Goal: Transaction & Acquisition: Purchase product/service

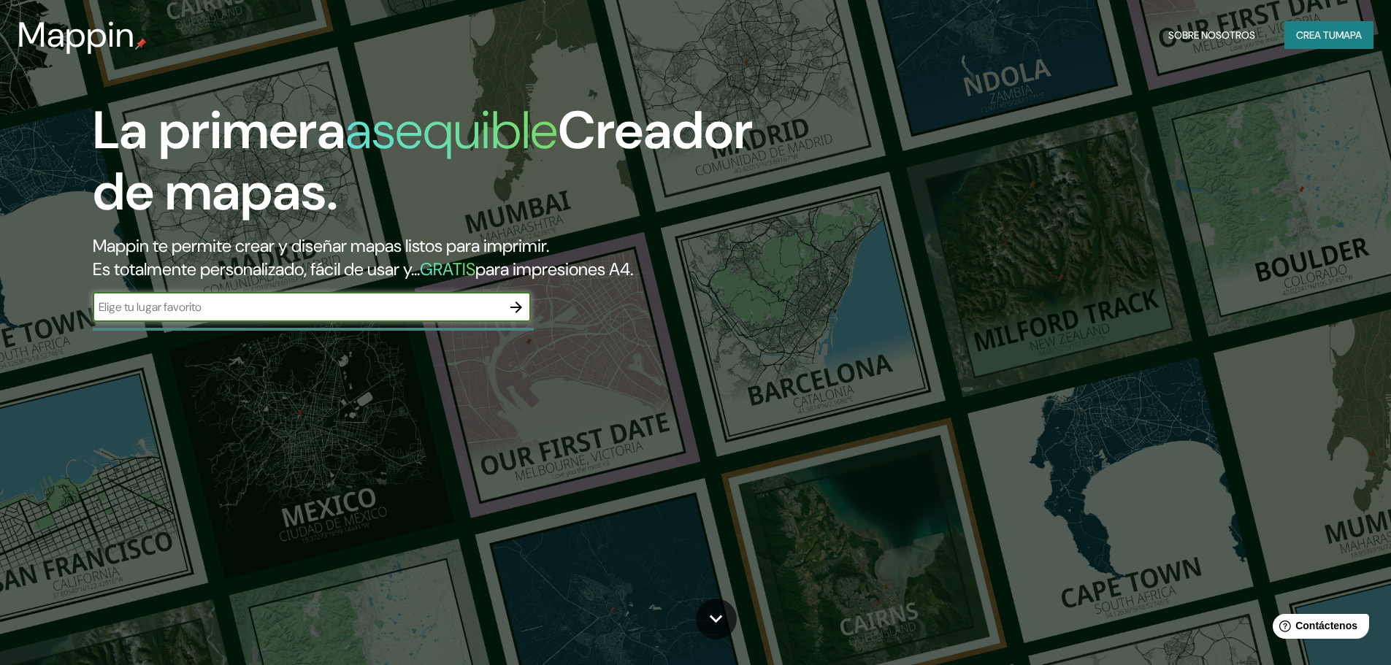
click at [329, 313] on input "text" at bounding box center [297, 307] width 409 height 17
type input "lima, jockey club"
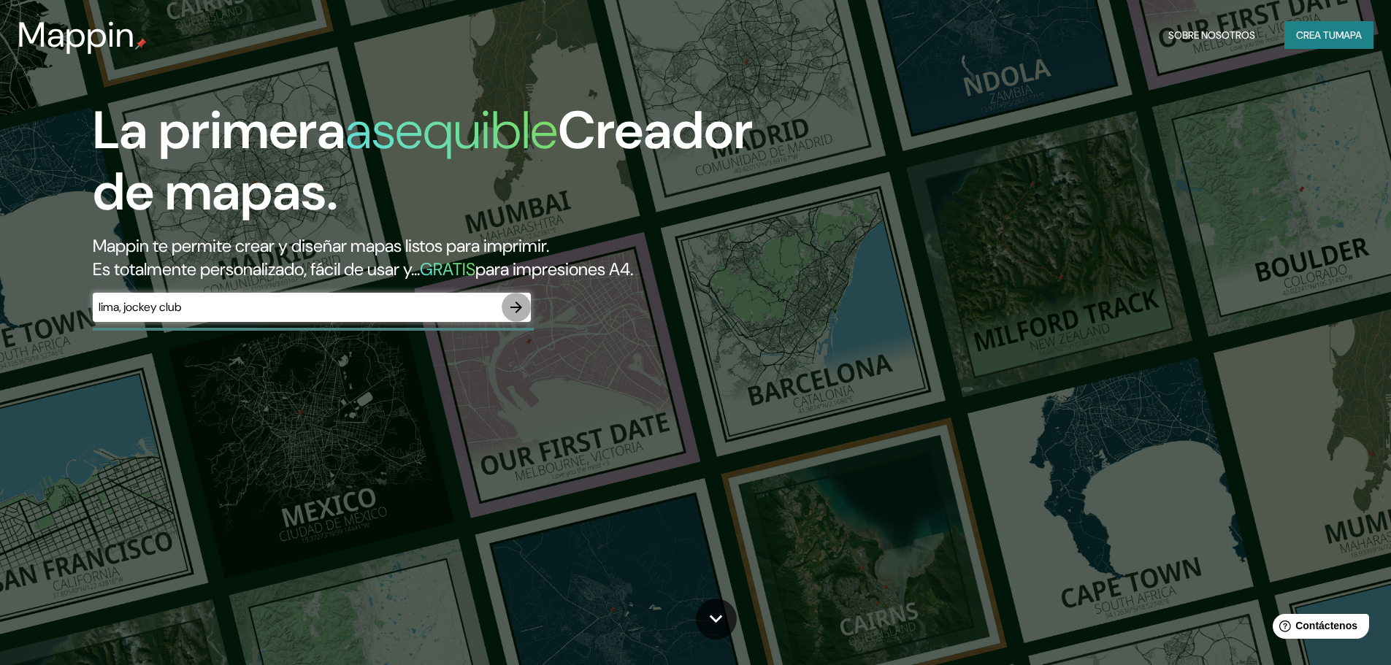
click at [519, 314] on icon "button" at bounding box center [517, 308] width 18 height 18
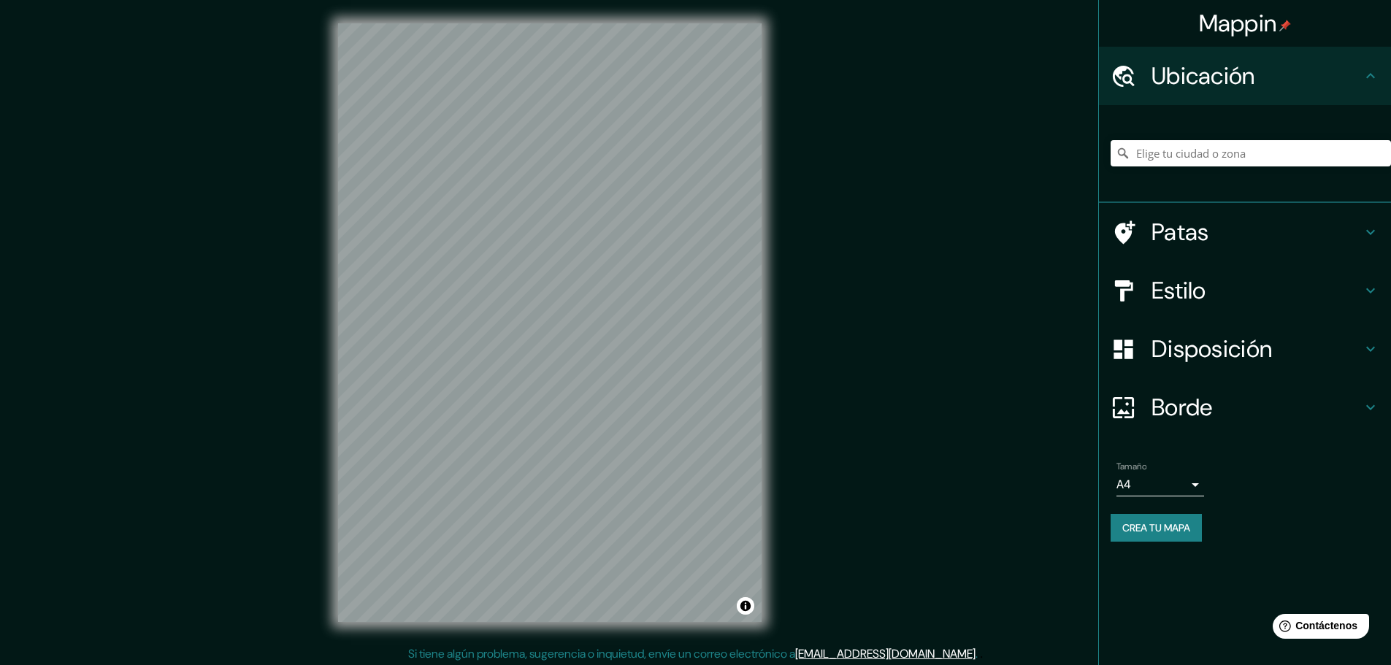
click at [1216, 288] on h4 "Estilo" at bounding box center [1257, 290] width 210 height 29
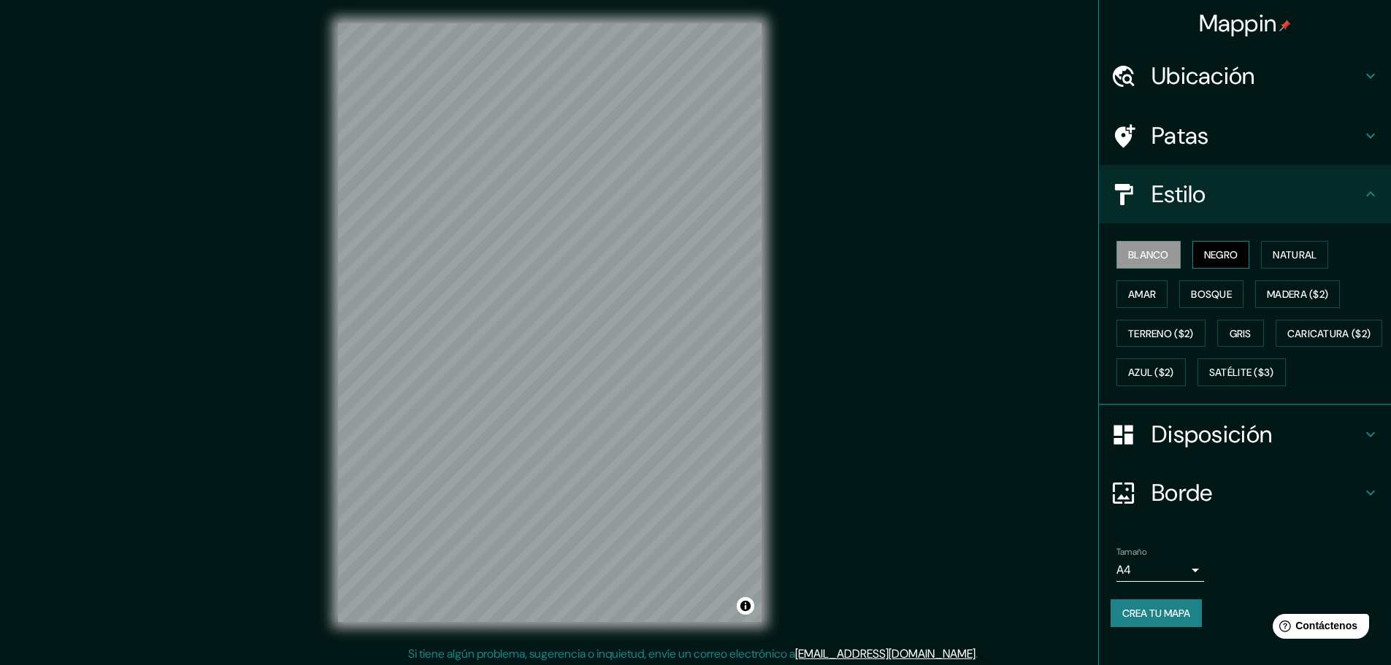
click at [1221, 261] on font "Negro" at bounding box center [1221, 254] width 34 height 13
click at [1273, 251] on font "Natural" at bounding box center [1295, 254] width 44 height 13
click at [1130, 297] on font "Amar" at bounding box center [1143, 294] width 28 height 13
click at [1204, 302] on font "Bosque" at bounding box center [1211, 294] width 41 height 19
click at [1267, 285] on font "Madera ($2)" at bounding box center [1297, 294] width 61 height 19
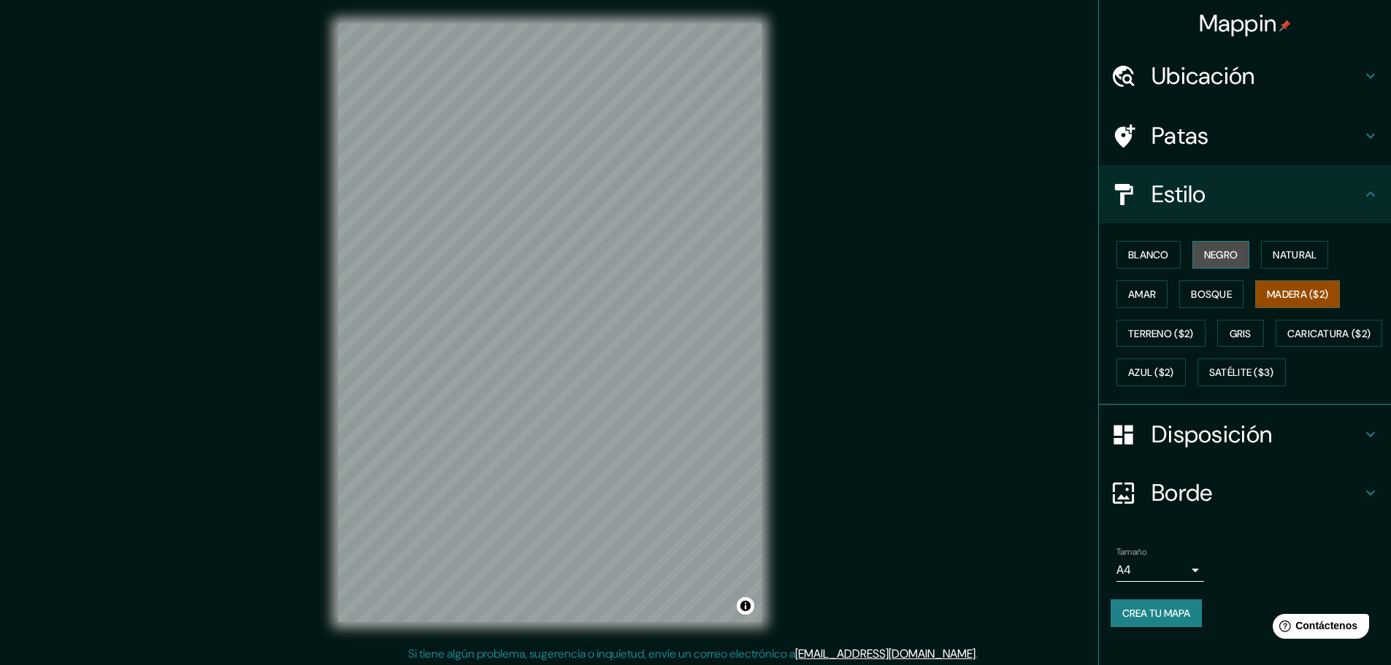
click at [1235, 252] on button "Negro" at bounding box center [1222, 255] width 58 height 28
click at [1144, 251] on font "Blanco" at bounding box center [1149, 254] width 41 height 13
click at [1238, 324] on font "Gris" at bounding box center [1241, 333] width 22 height 19
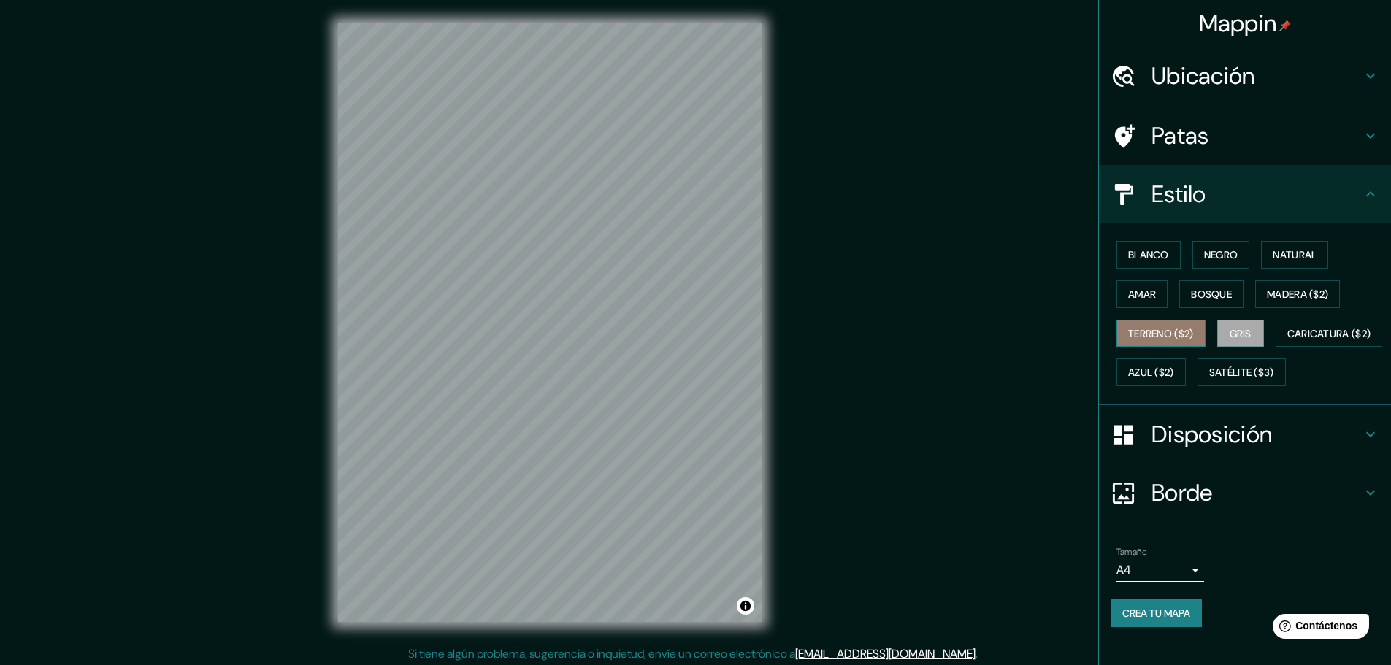
click at [1170, 326] on font "Terreno ($2)" at bounding box center [1162, 333] width 66 height 19
click at [1155, 388] on div "Blanco Negro Natural Amar Bosque Madera ($2) Terreno ($2) Gris Caricatura ($2) …" at bounding box center [1251, 313] width 280 height 157
click at [1288, 343] on font "Caricatura ($2)" at bounding box center [1330, 333] width 84 height 19
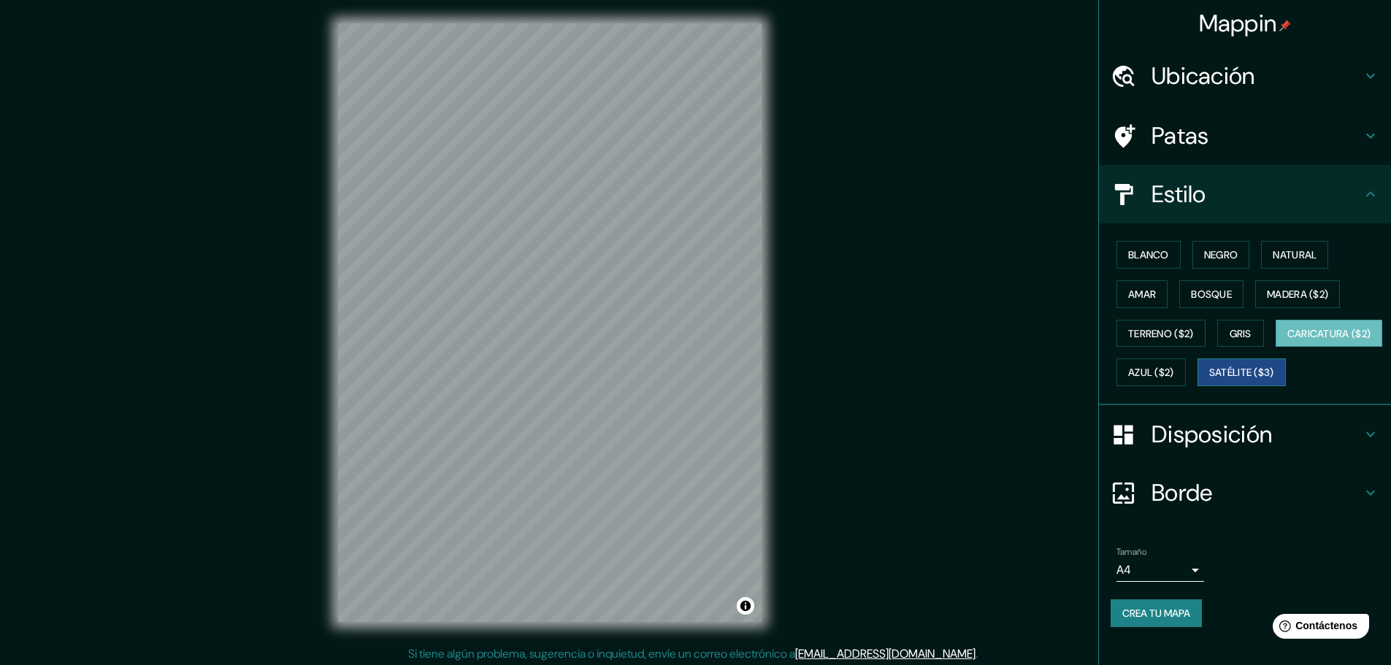
click at [1210, 380] on font "Satélite ($3)" at bounding box center [1242, 373] width 65 height 13
click at [1243, 334] on font "Gris" at bounding box center [1241, 333] width 22 height 13
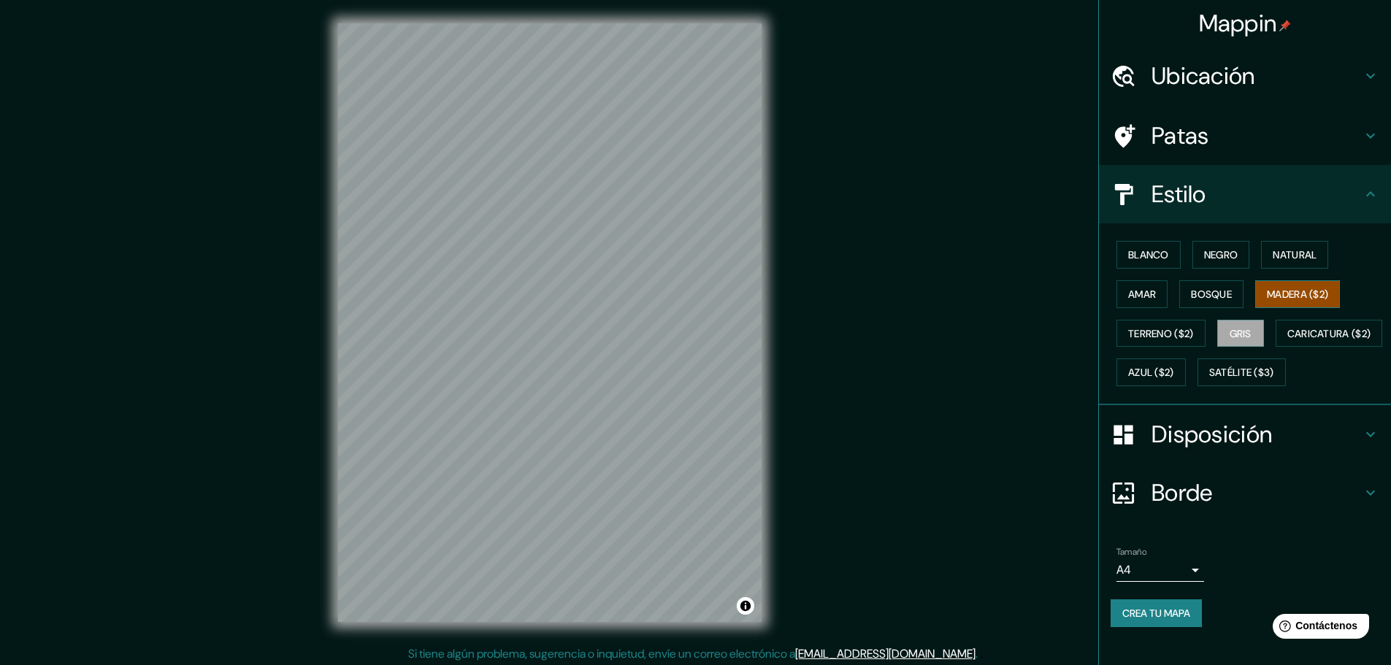
click at [1280, 307] on button "Madera ($2)" at bounding box center [1298, 294] width 85 height 28
click at [1223, 302] on font "Bosque" at bounding box center [1211, 294] width 41 height 19
click at [1297, 267] on button "Natural" at bounding box center [1294, 255] width 67 height 28
click at [1233, 260] on button "Negro" at bounding box center [1222, 255] width 58 height 28
click at [1145, 288] on font "Amar" at bounding box center [1143, 294] width 28 height 13
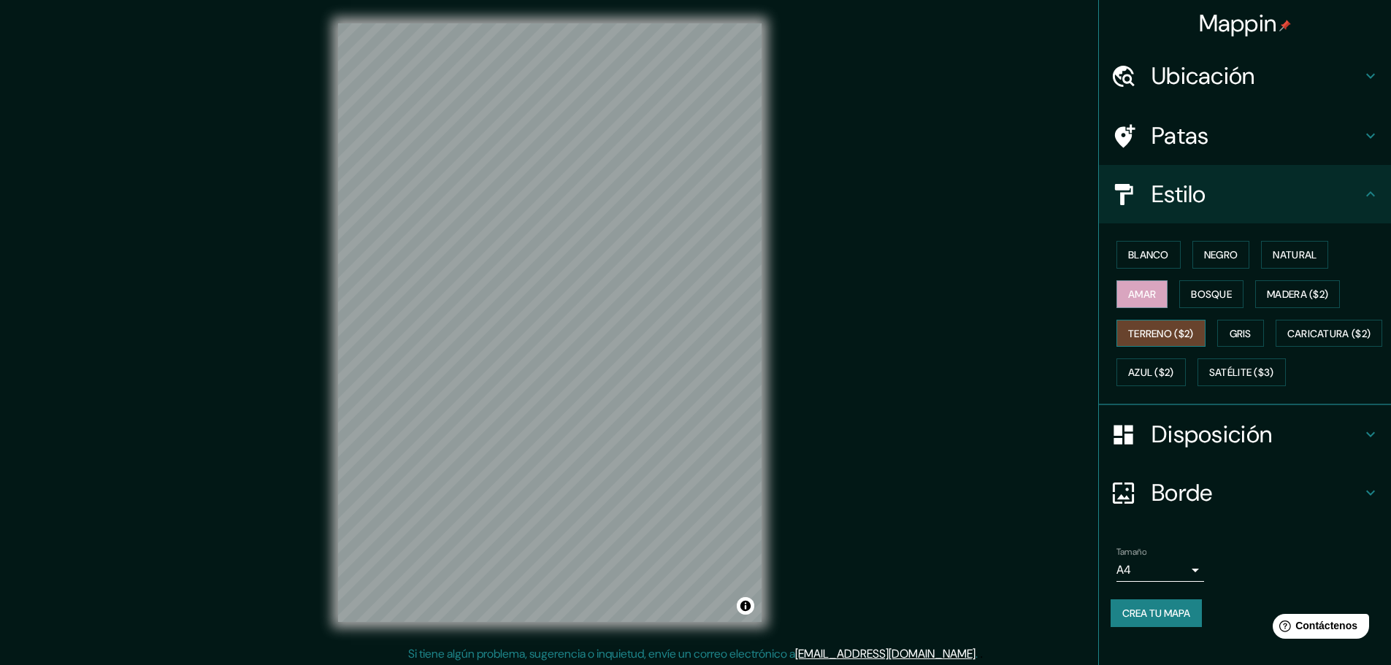
click at [1178, 324] on font "Terreno ($2)" at bounding box center [1162, 333] width 66 height 19
click at [1218, 321] on button "Gris" at bounding box center [1241, 334] width 47 height 28
click at [1175, 367] on font "Azul ($2)" at bounding box center [1152, 373] width 46 height 13
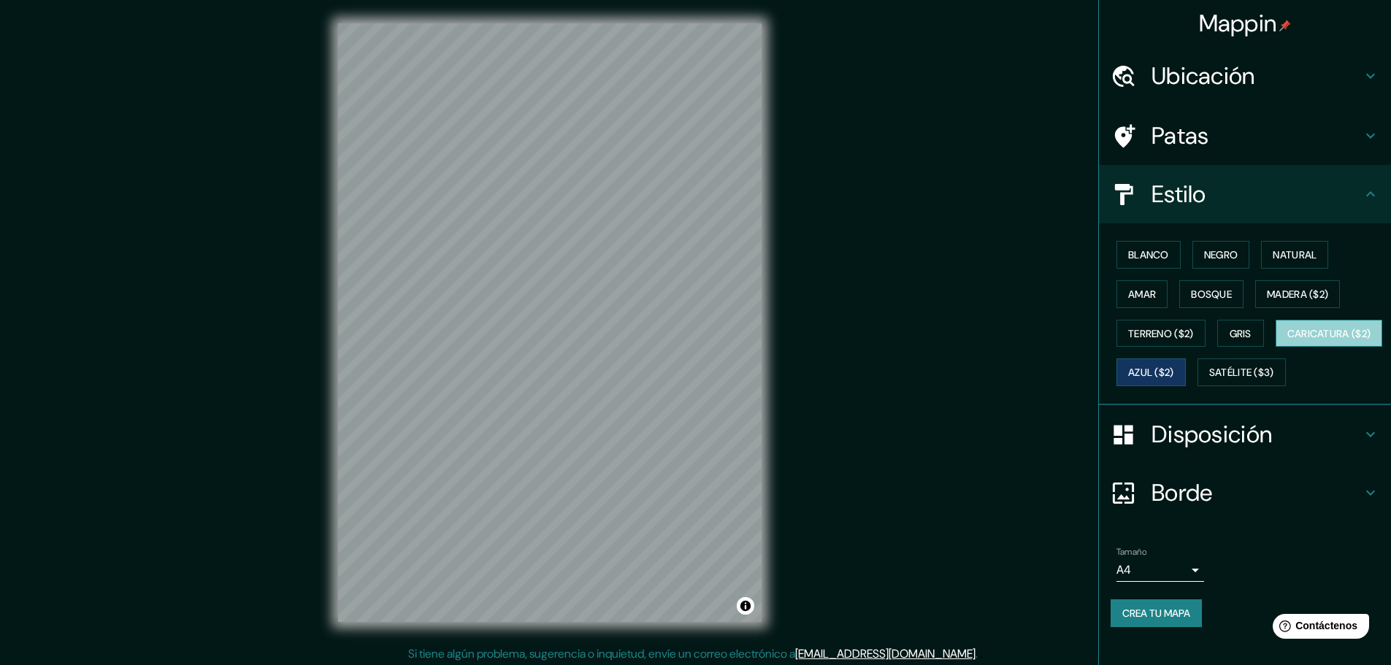
click at [1288, 340] on font "Caricatura ($2)" at bounding box center [1330, 333] width 84 height 13
click at [1175, 392] on div "Blanco Negro Natural Amar Bosque Madera ($2) Terreno ($2) Gris Caricatura ($2) …" at bounding box center [1251, 313] width 280 height 157
click at [1130, 256] on font "Blanco" at bounding box center [1149, 254] width 41 height 13
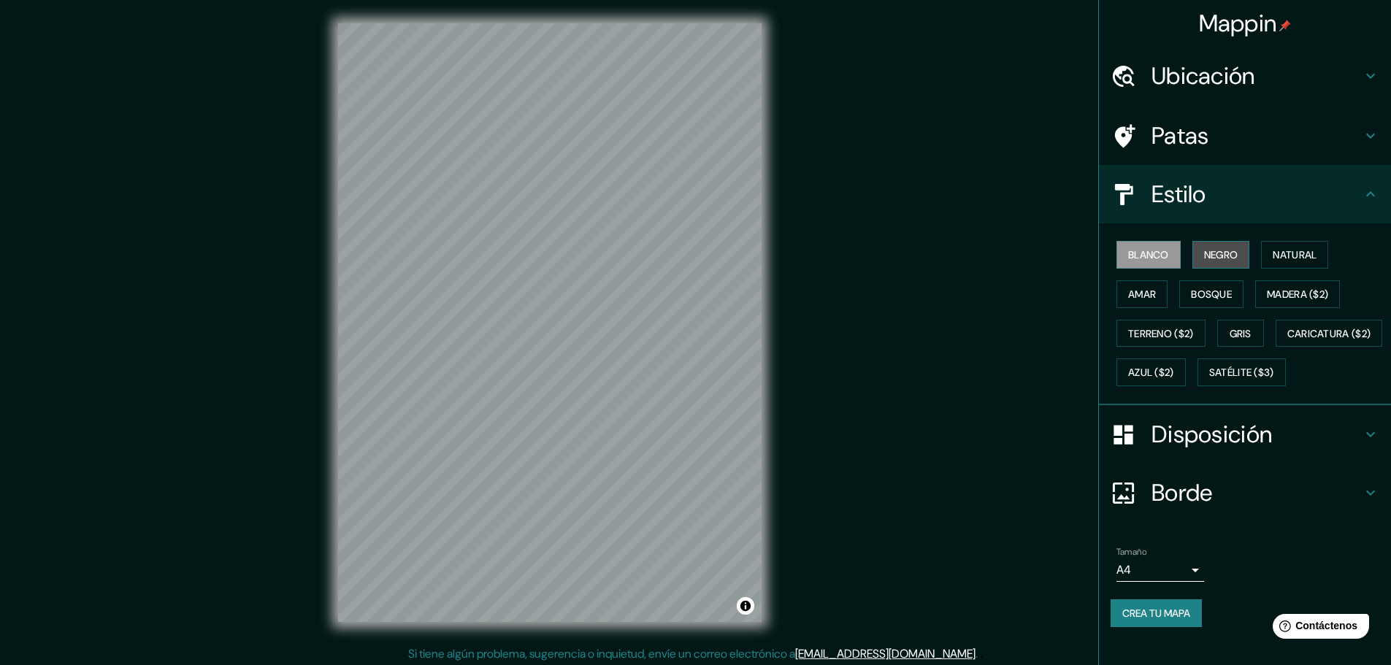
click at [1205, 254] on font "Negro" at bounding box center [1221, 254] width 34 height 13
click at [1283, 249] on font "Natural" at bounding box center [1295, 254] width 44 height 13
click at [1233, 290] on button "Bosque" at bounding box center [1212, 294] width 64 height 28
click at [1134, 305] on button "Amar" at bounding box center [1142, 294] width 51 height 28
click at [1204, 292] on font "Bosque" at bounding box center [1211, 294] width 41 height 13
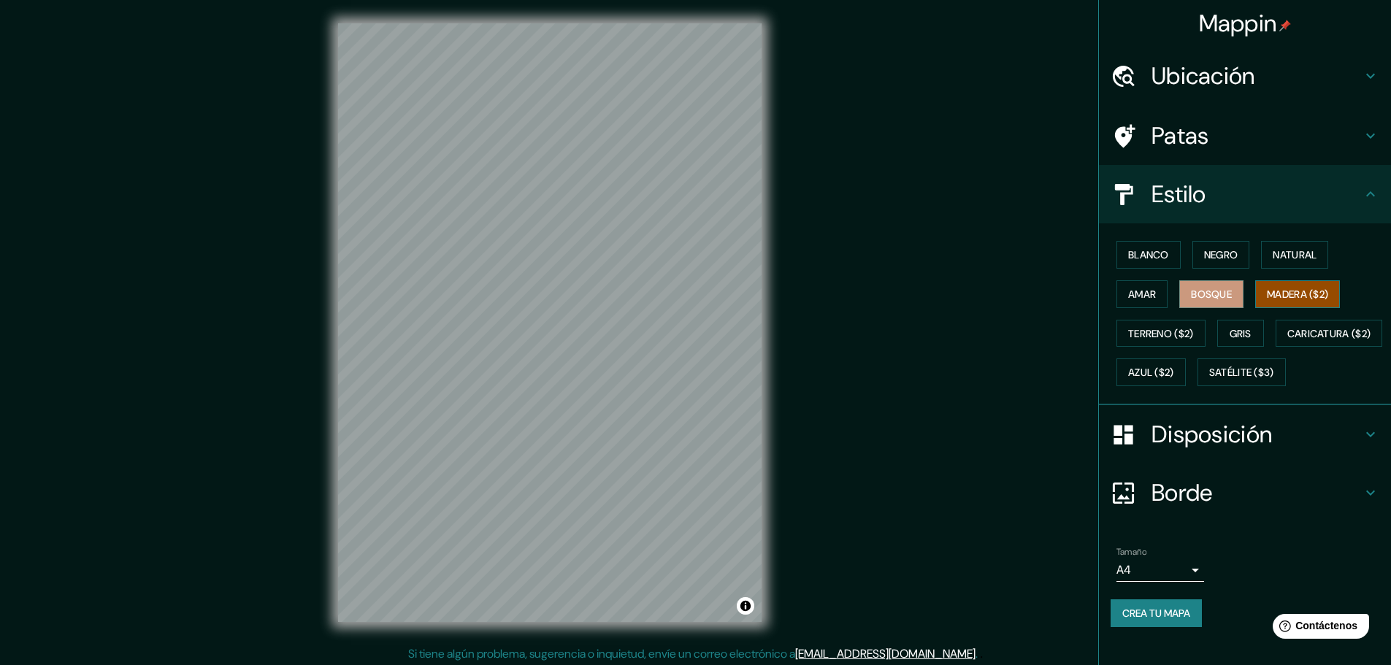
click at [1273, 297] on font "Madera ($2)" at bounding box center [1297, 294] width 61 height 13
click at [1230, 328] on font "Gris" at bounding box center [1241, 333] width 22 height 13
click at [1146, 299] on font "Amar" at bounding box center [1143, 294] width 28 height 13
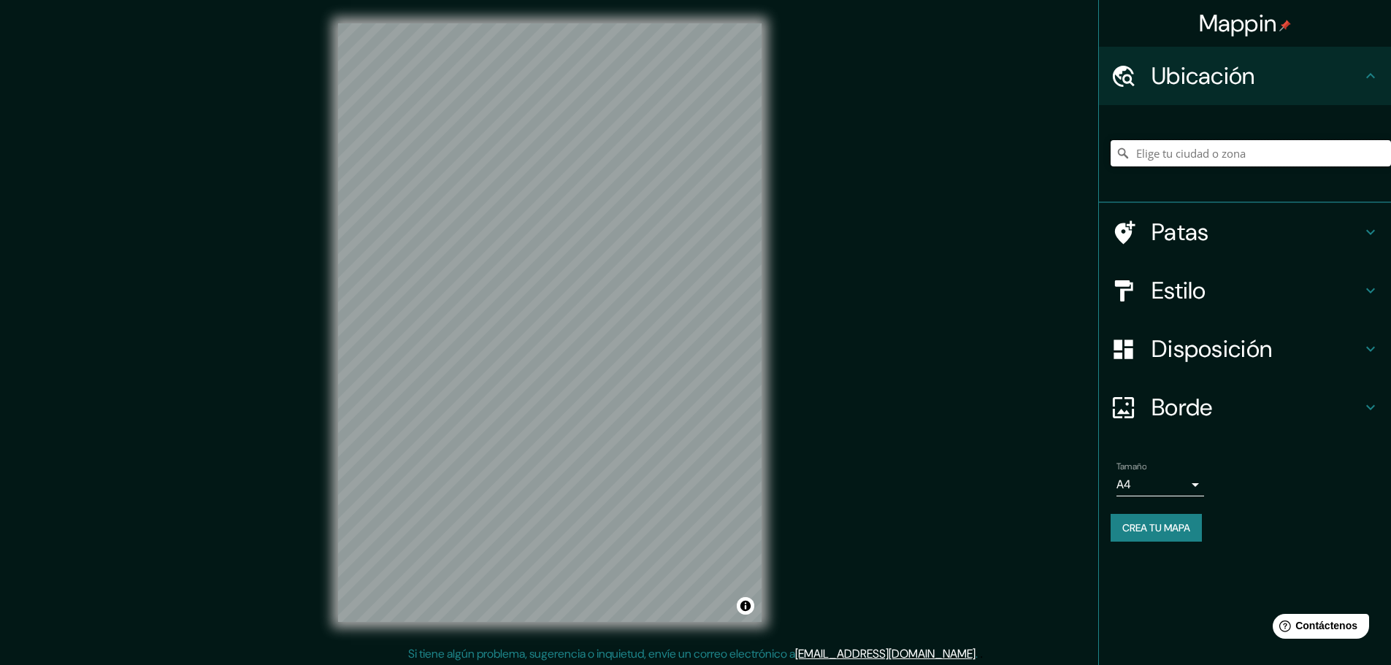
click at [1207, 152] on input "Elige tu ciudad o zona" at bounding box center [1251, 153] width 280 height 26
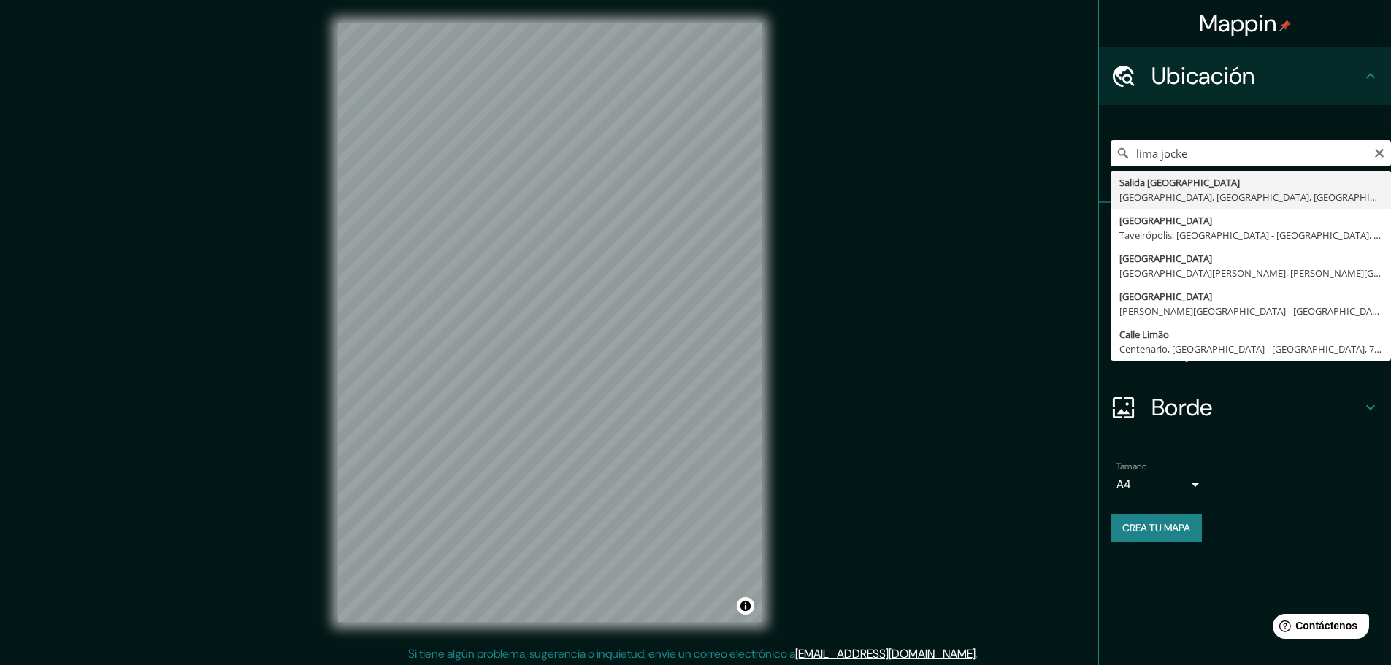
type input "[GEOGRAPHIC_DATA], [GEOGRAPHIC_DATA], [GEOGRAPHIC_DATA], [GEOGRAPHIC_DATA]"
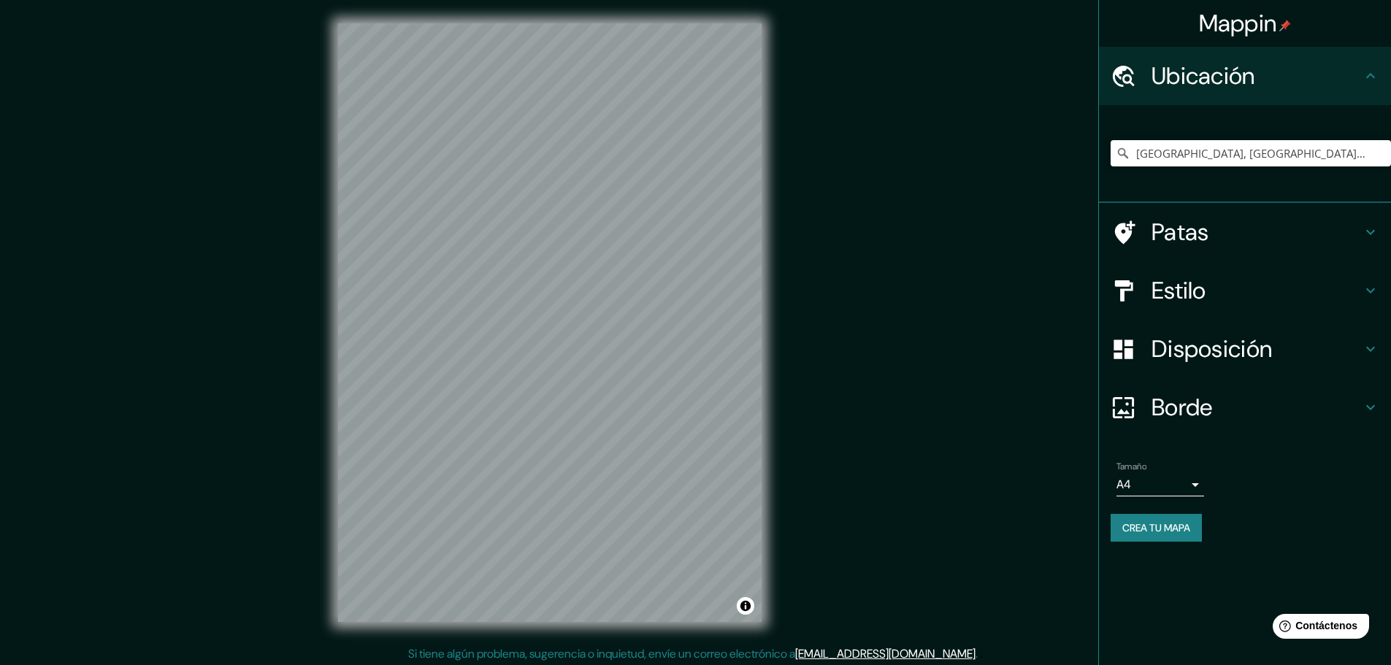
click at [1194, 249] on div "Patas" at bounding box center [1245, 232] width 292 height 58
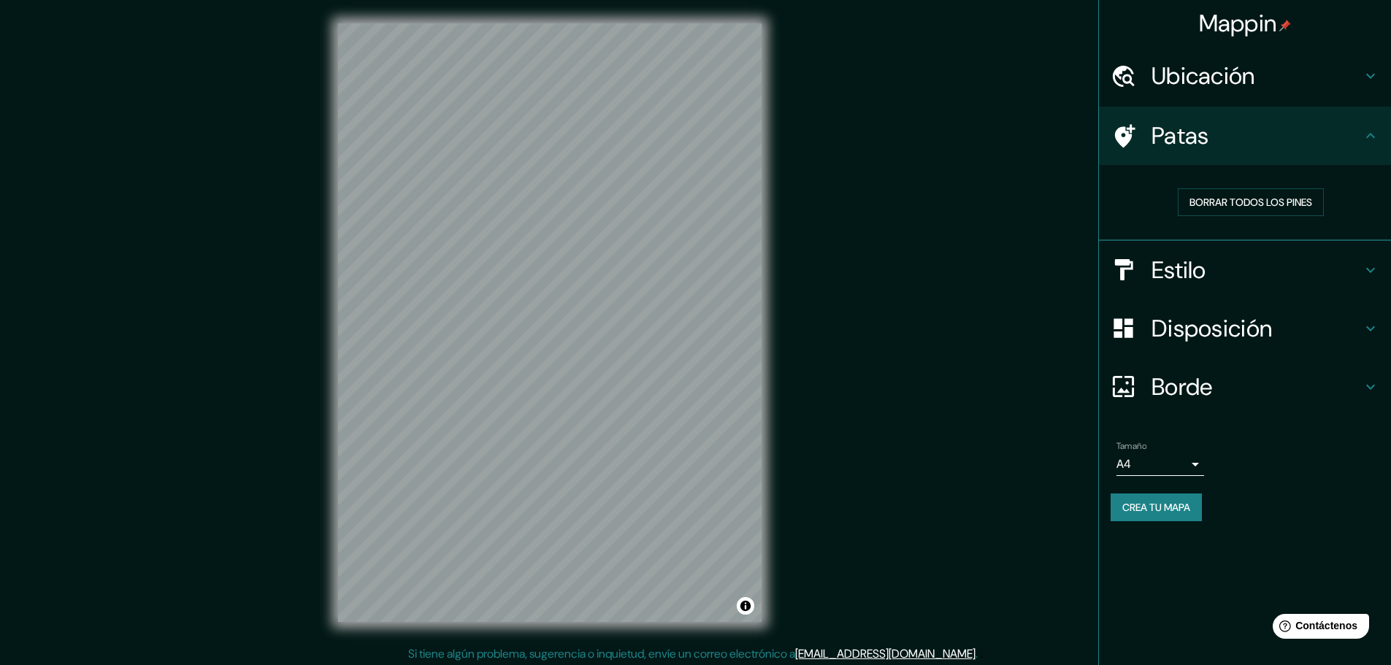
click at [490, 394] on div "Mappin Ubicación Salida Jockey Plaza, Lima, Provincia de Lima, Perú Patas Borra…" at bounding box center [695, 334] width 1391 height 669
click at [1157, 327] on font "Disposición" at bounding box center [1212, 328] width 121 height 31
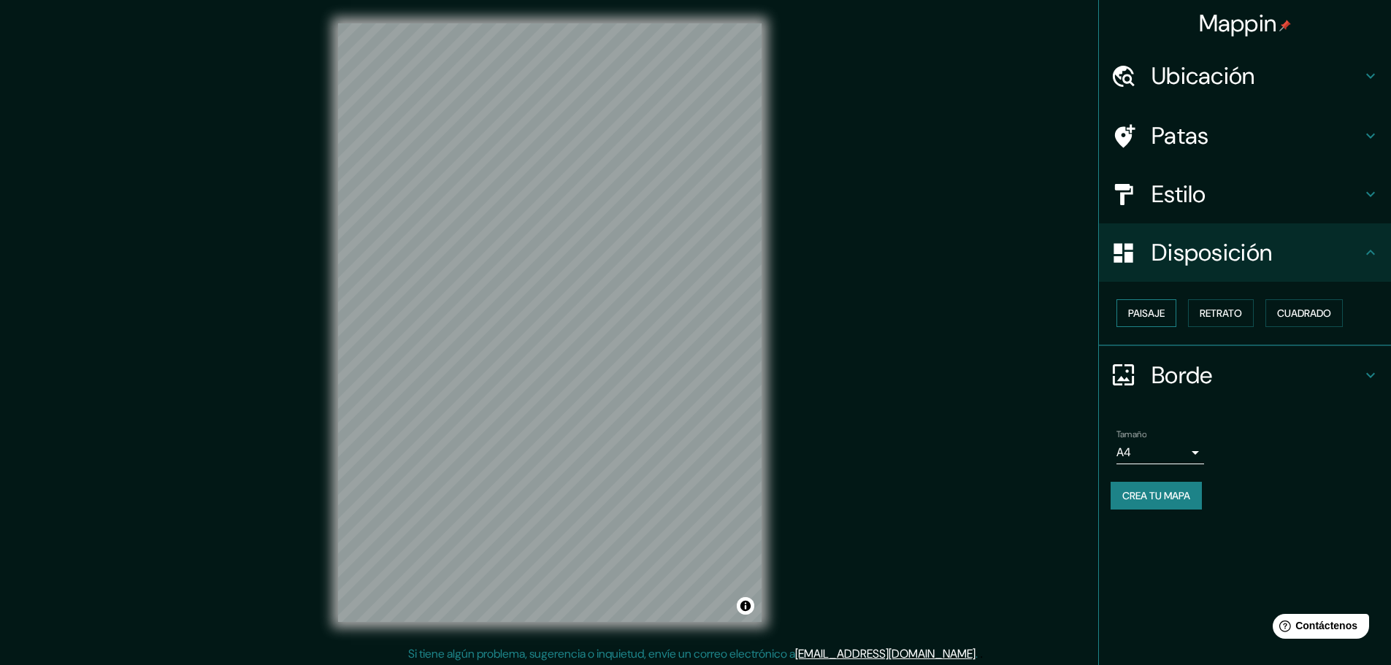
click at [1156, 318] on font "Paisaje" at bounding box center [1147, 313] width 37 height 13
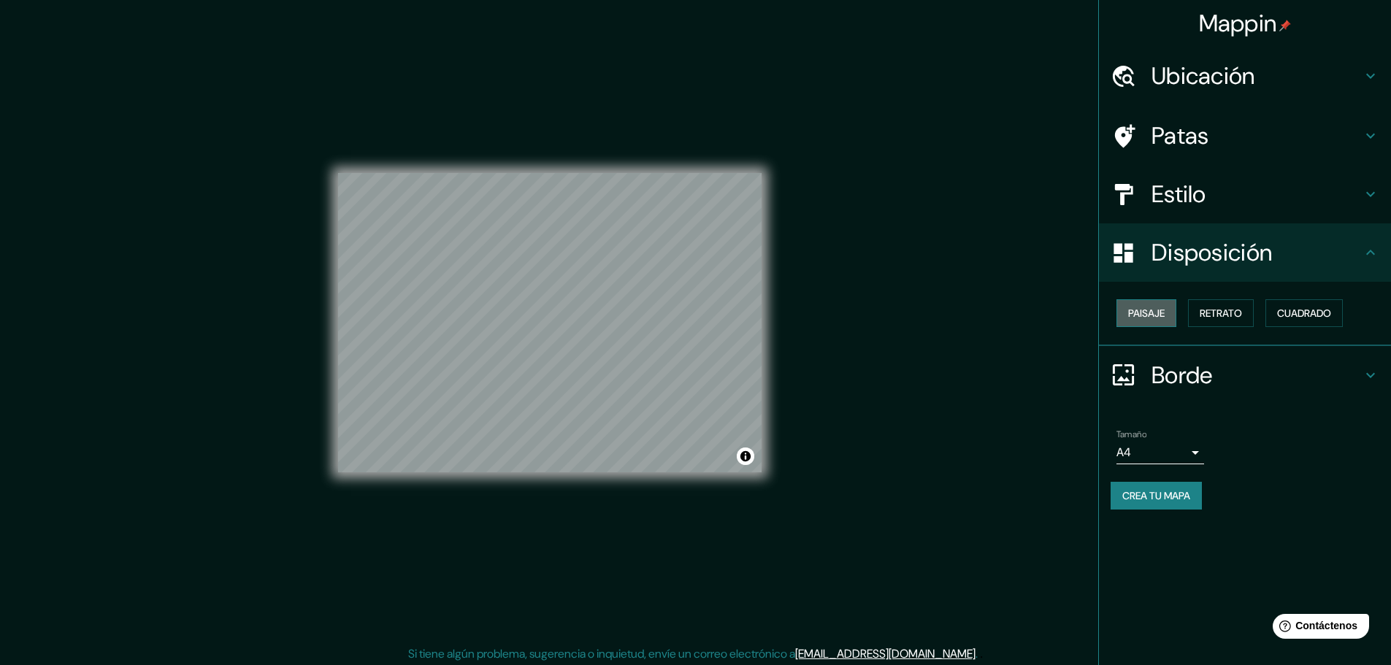
click at [1156, 317] on font "Paisaje" at bounding box center [1147, 313] width 37 height 13
click at [1216, 309] on font "Retrato" at bounding box center [1221, 313] width 42 height 13
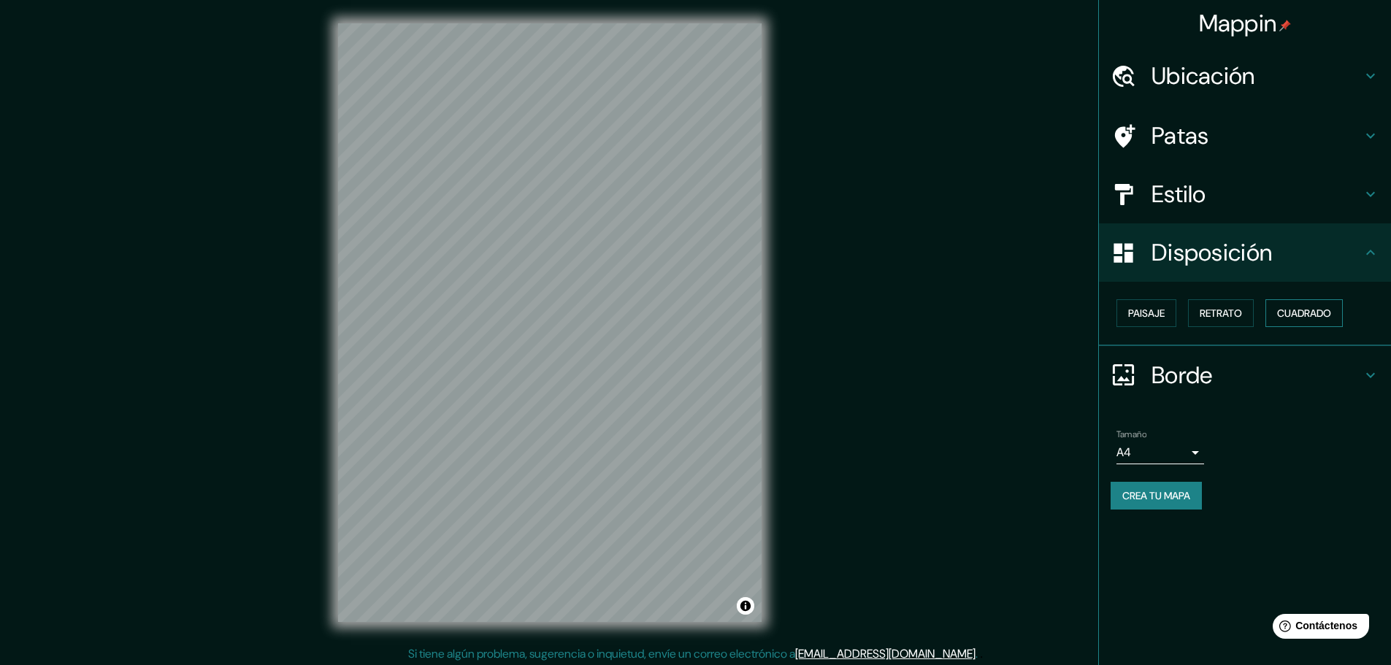
click at [1284, 308] on font "Cuadrado" at bounding box center [1305, 313] width 54 height 13
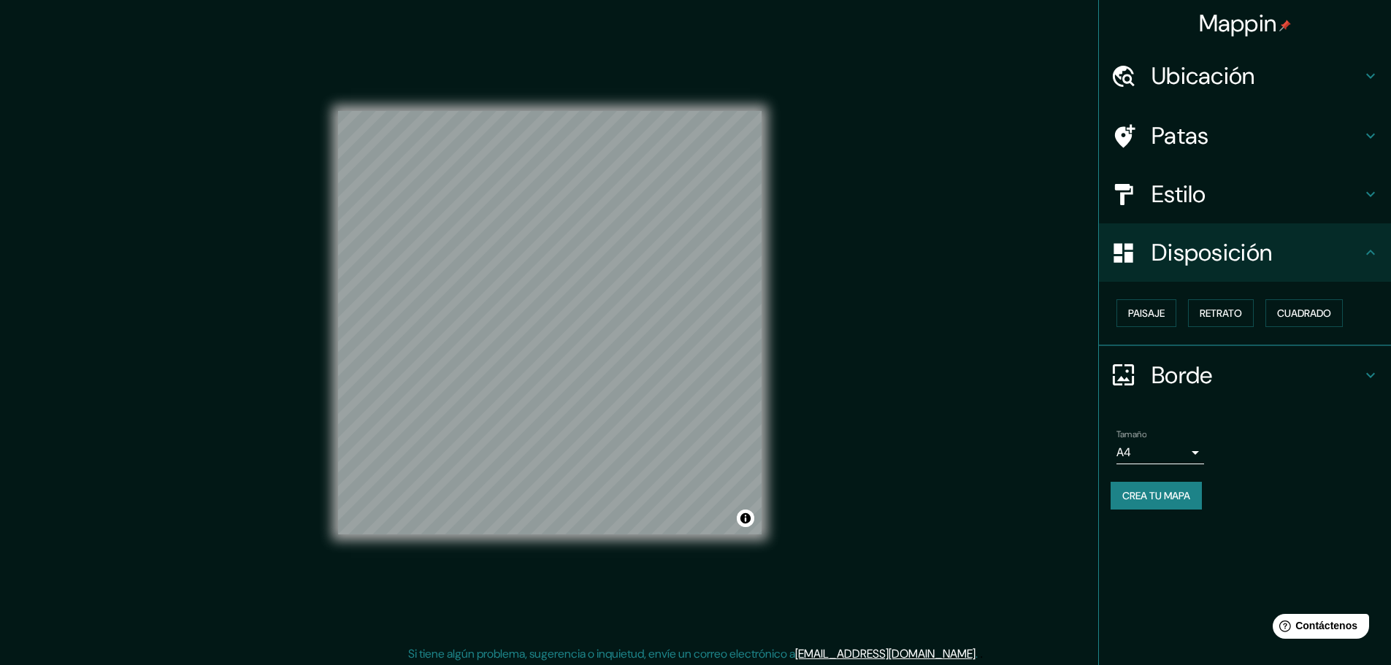
click at [1180, 451] on body "Mappin Ubicación Salida Jockey Plaza, Lima, Provincia de Lima, Perú Patas Estil…" at bounding box center [695, 332] width 1391 height 665
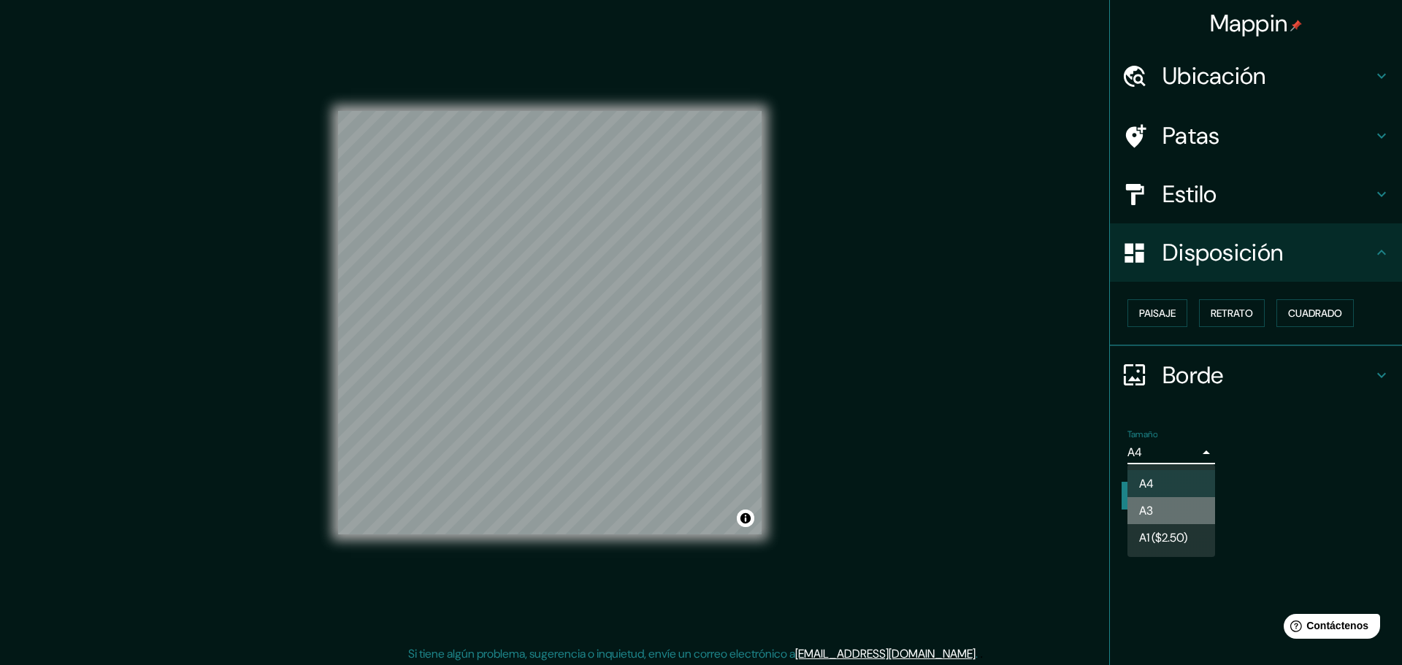
click at [1155, 512] on li "A3" at bounding box center [1172, 510] width 88 height 27
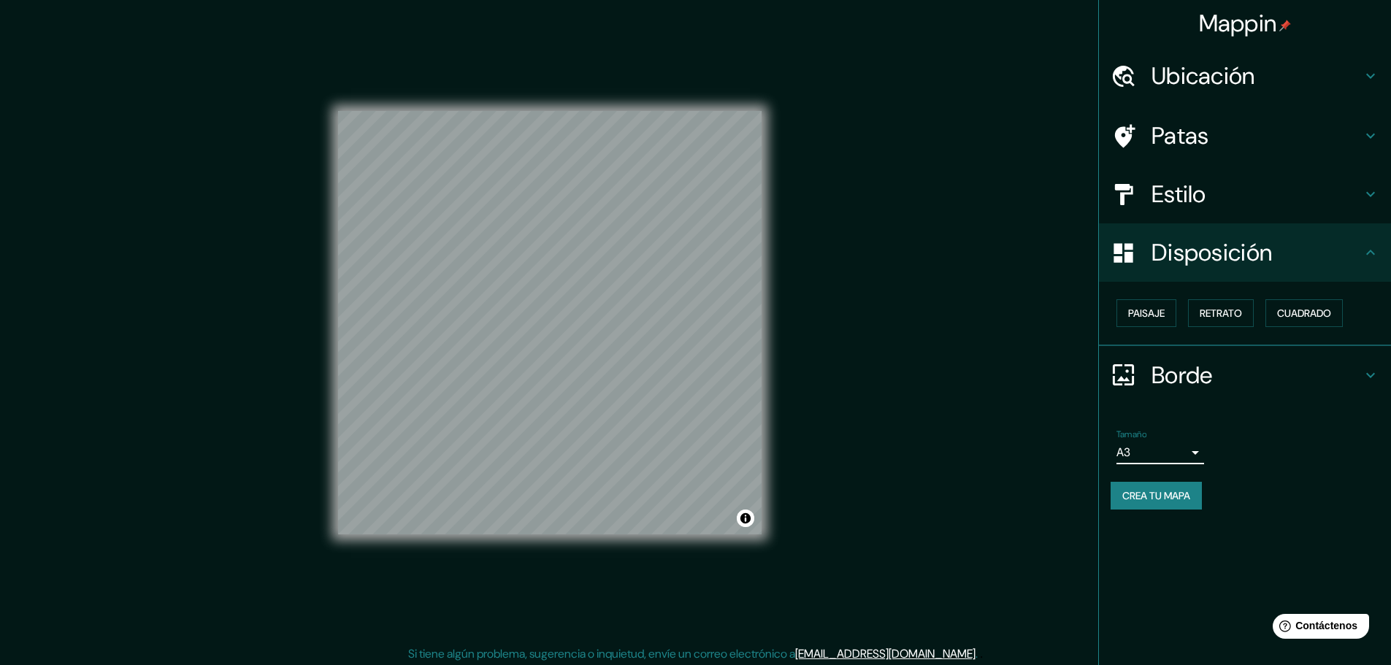
click at [1179, 459] on body "Mappin Ubicación Salida Jockey Plaza, Lima, Provincia de Lima, Perú Patas Estil…" at bounding box center [695, 332] width 1391 height 665
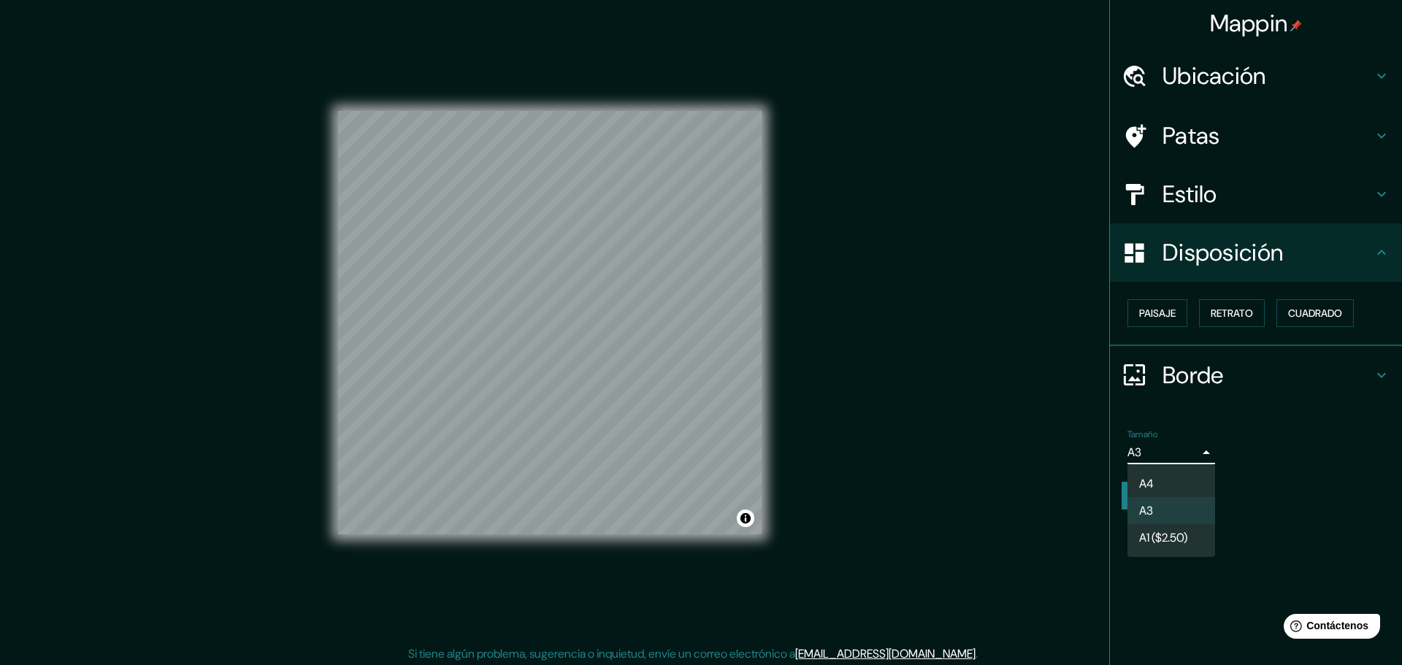
click at [1168, 483] on li "A4" at bounding box center [1172, 483] width 88 height 27
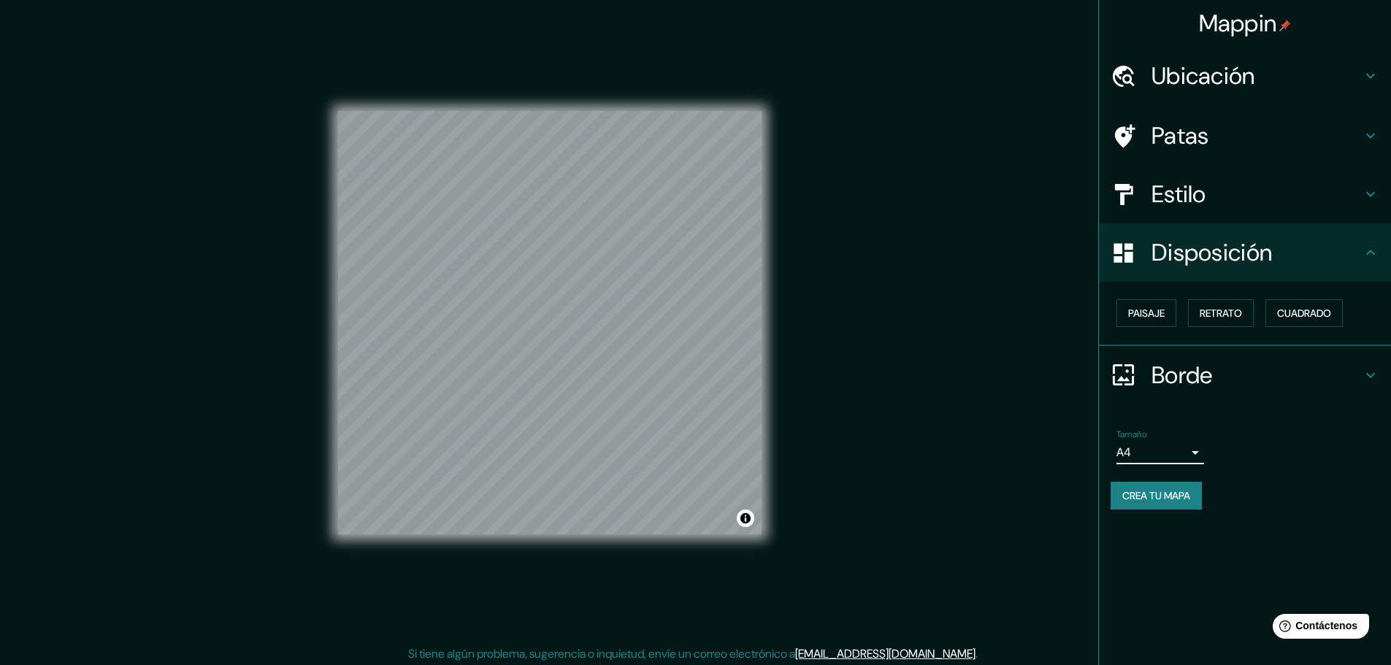
click at [1207, 205] on font "Estilo" at bounding box center [1179, 194] width 55 height 31
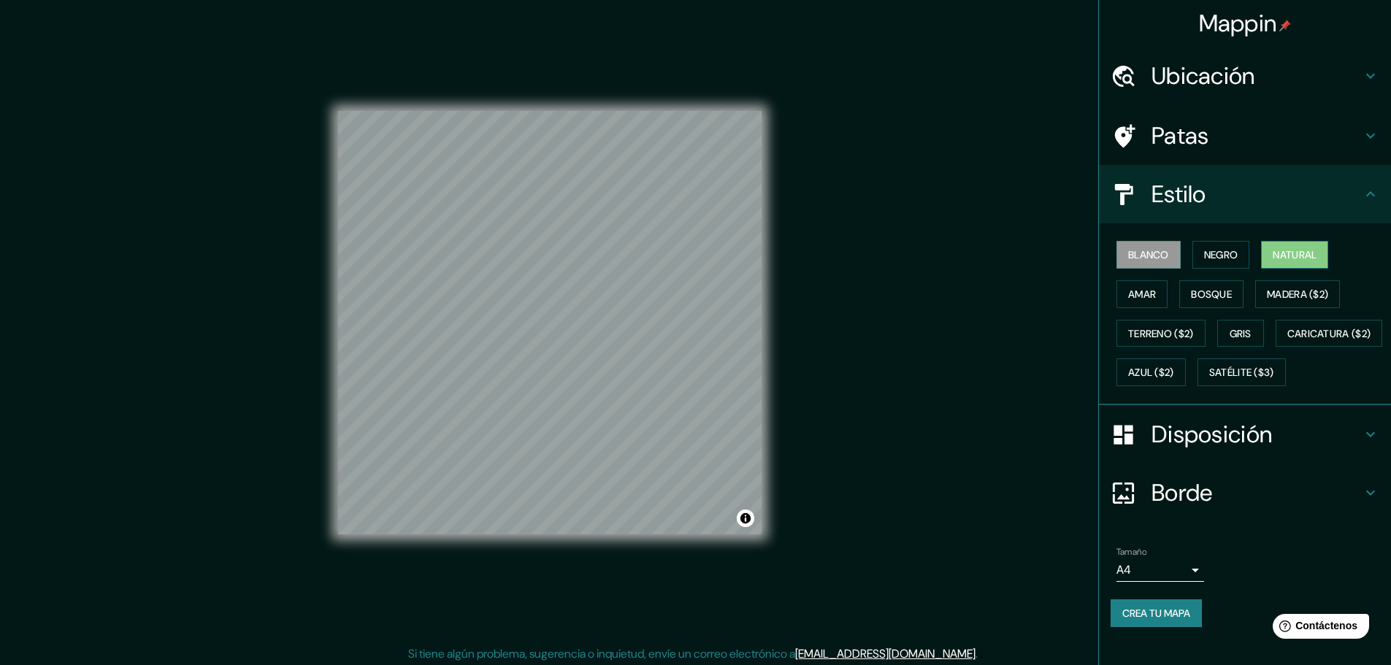
click at [1273, 259] on font "Natural" at bounding box center [1295, 254] width 44 height 13
click at [1227, 254] on font "Negro" at bounding box center [1221, 254] width 34 height 13
click at [1269, 289] on font "Madera ($2)" at bounding box center [1297, 294] width 61 height 13
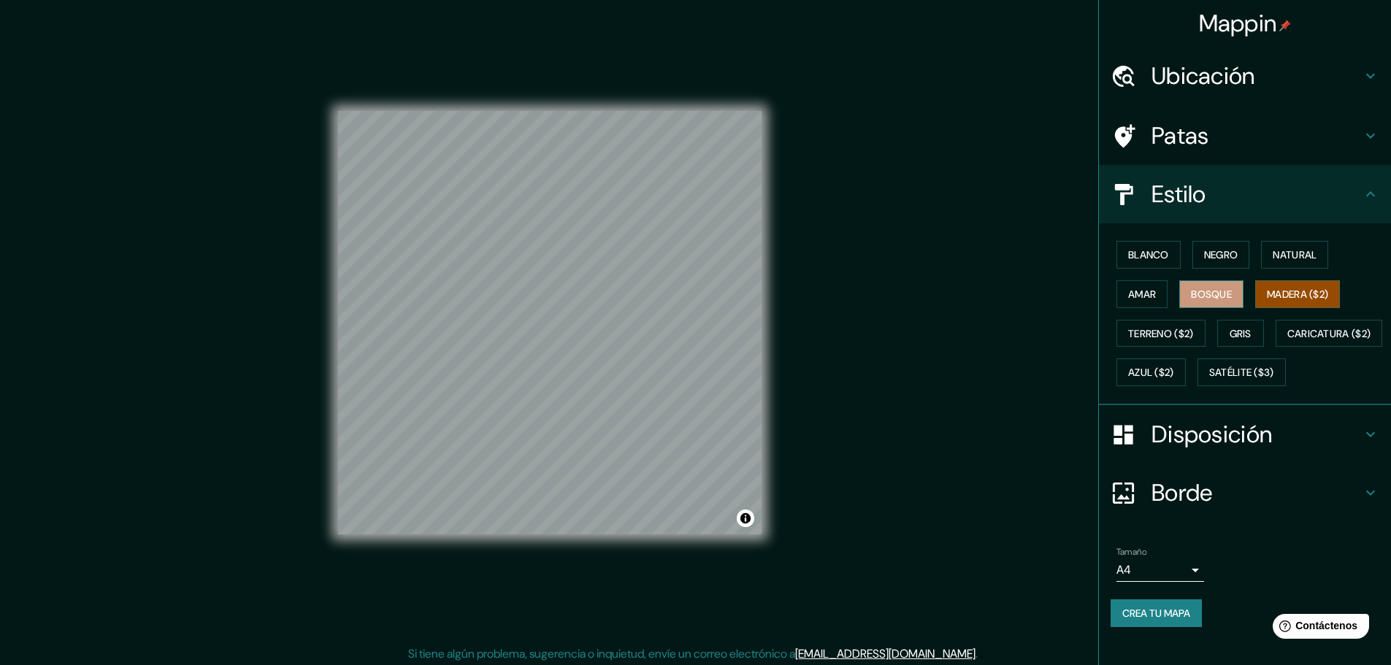
click at [1224, 299] on font "Bosque" at bounding box center [1211, 294] width 41 height 13
click at [1145, 301] on font "Amar" at bounding box center [1143, 294] width 28 height 19
click at [1208, 264] on button "Negro" at bounding box center [1222, 255] width 58 height 28
click at [1166, 267] on button "Blanco" at bounding box center [1149, 255] width 64 height 28
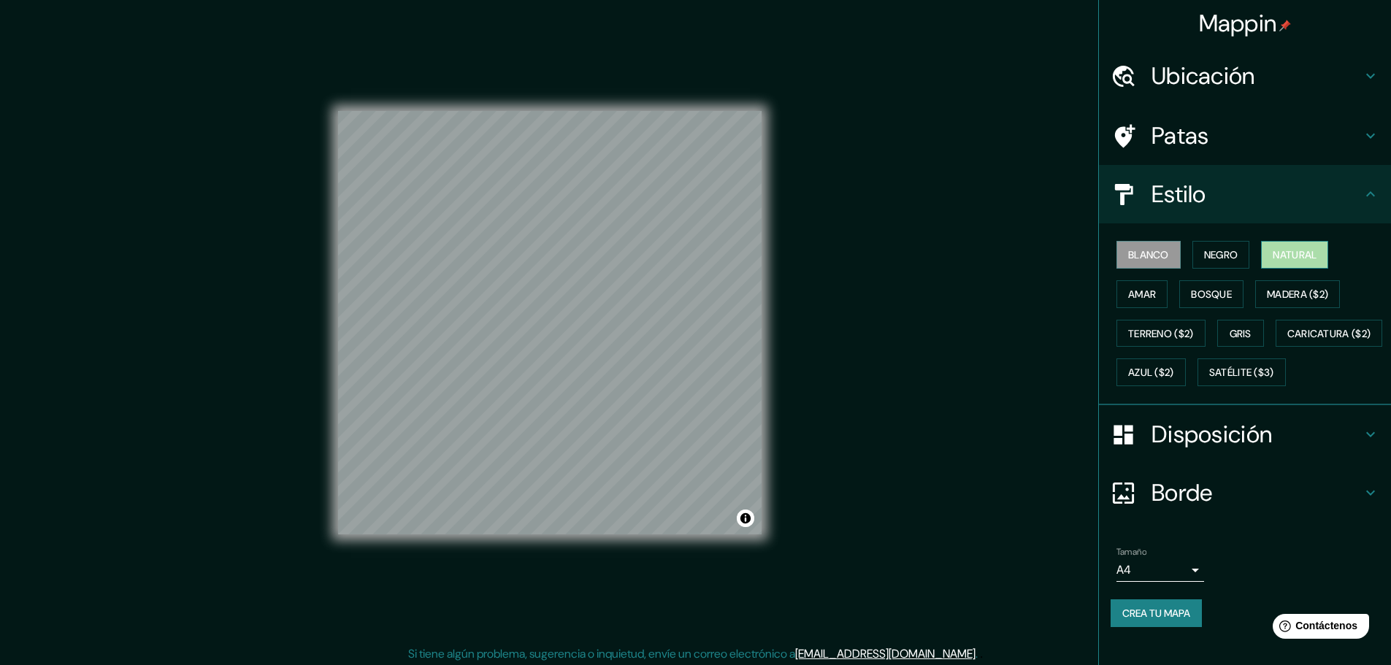
click at [1273, 252] on font "Natural" at bounding box center [1295, 254] width 44 height 13
click at [1175, 380] on font "Azul ($2)" at bounding box center [1152, 372] width 46 height 19
click at [1221, 450] on font "Disposición" at bounding box center [1212, 434] width 121 height 31
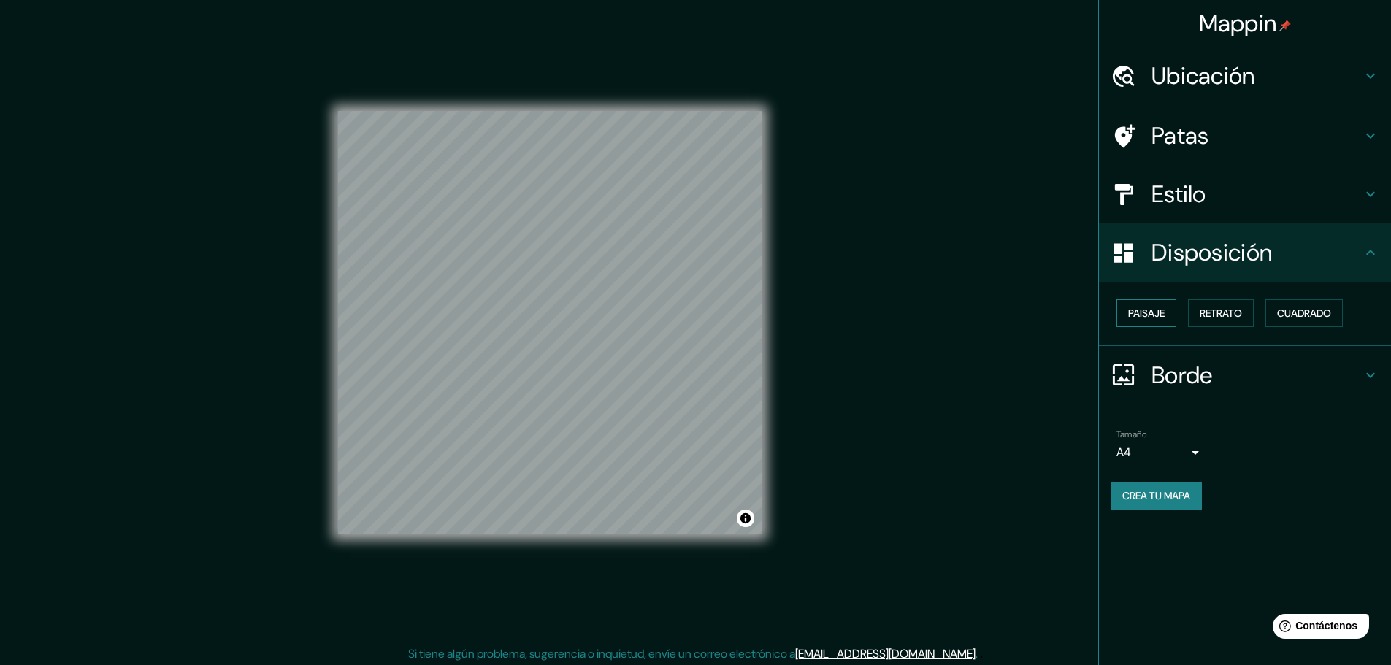
click at [1137, 317] on font "Paisaje" at bounding box center [1147, 313] width 37 height 13
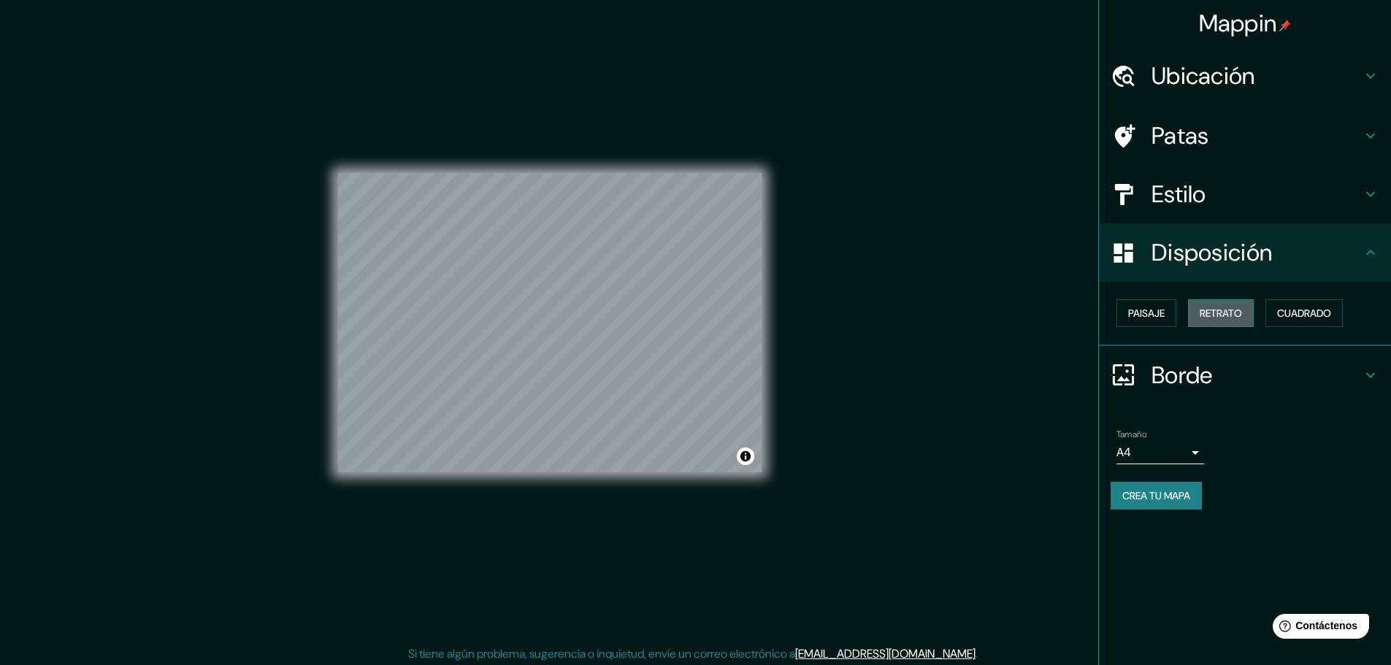
click at [1200, 317] on button "Retrato" at bounding box center [1221, 313] width 66 height 28
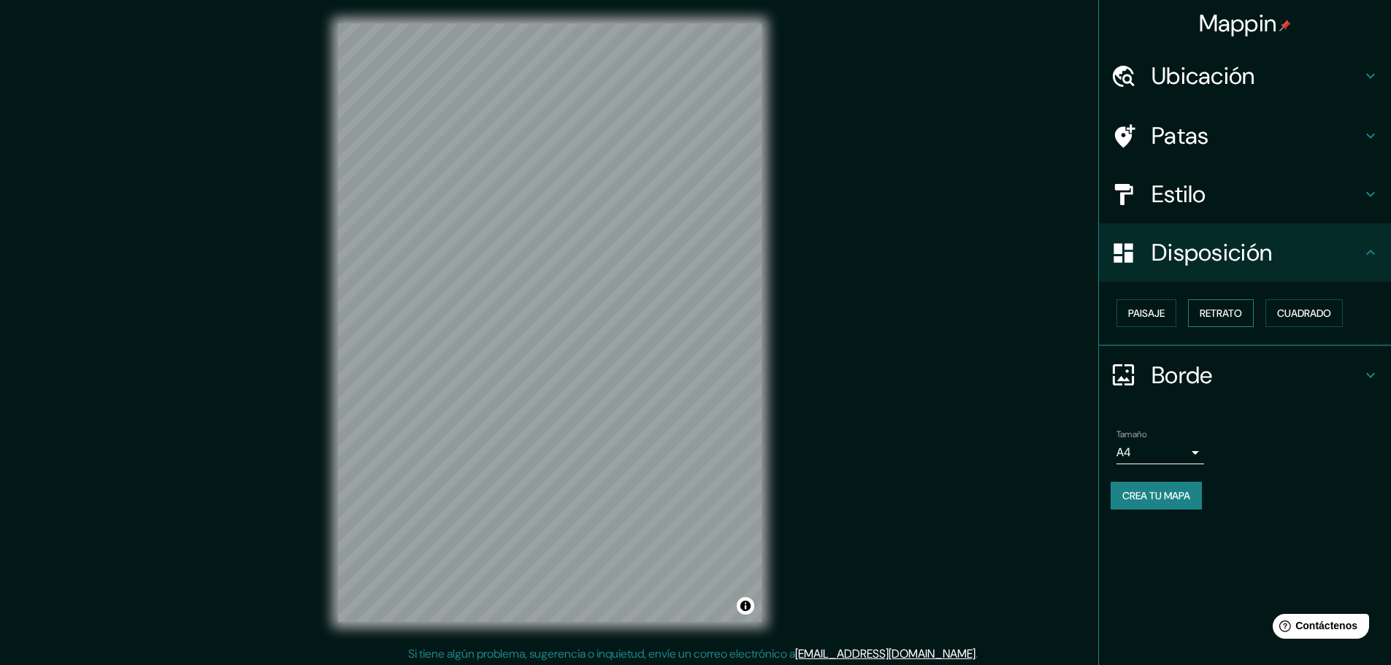
click at [1210, 317] on font "Retrato" at bounding box center [1221, 313] width 42 height 13
click at [1156, 318] on font "Paisaje" at bounding box center [1147, 313] width 37 height 13
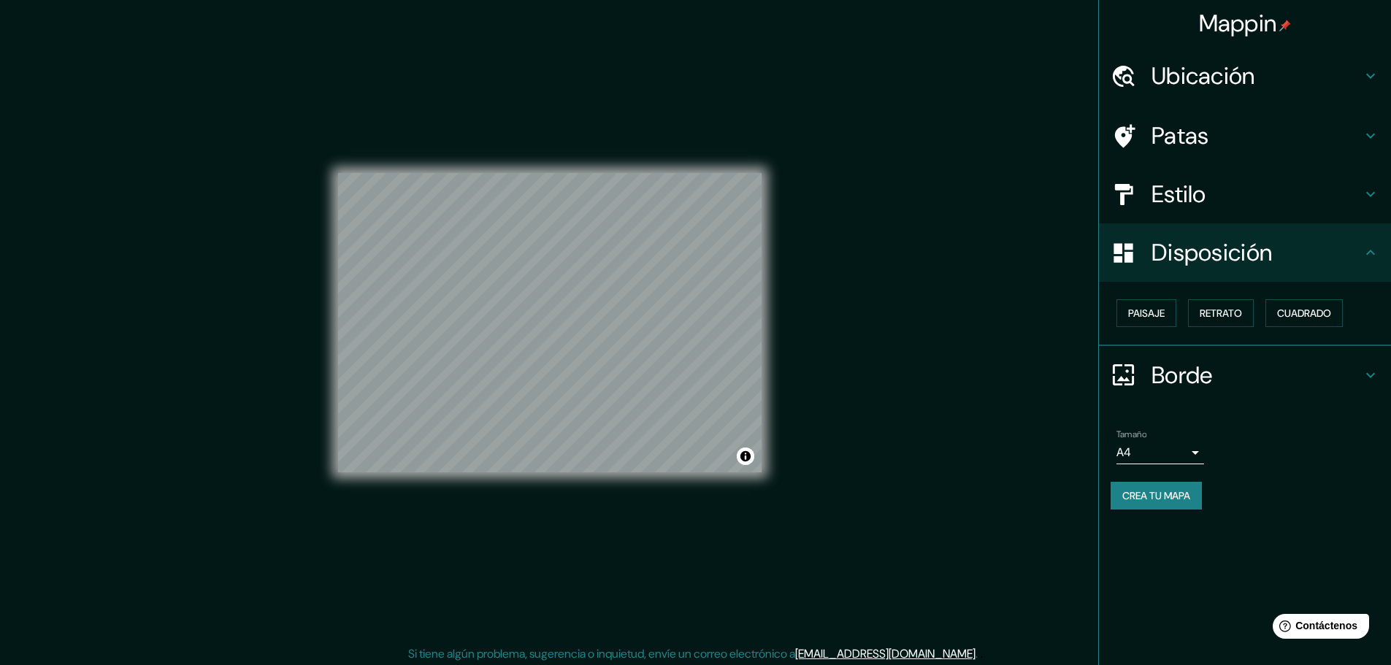
click at [1204, 379] on font "Borde" at bounding box center [1182, 375] width 61 height 31
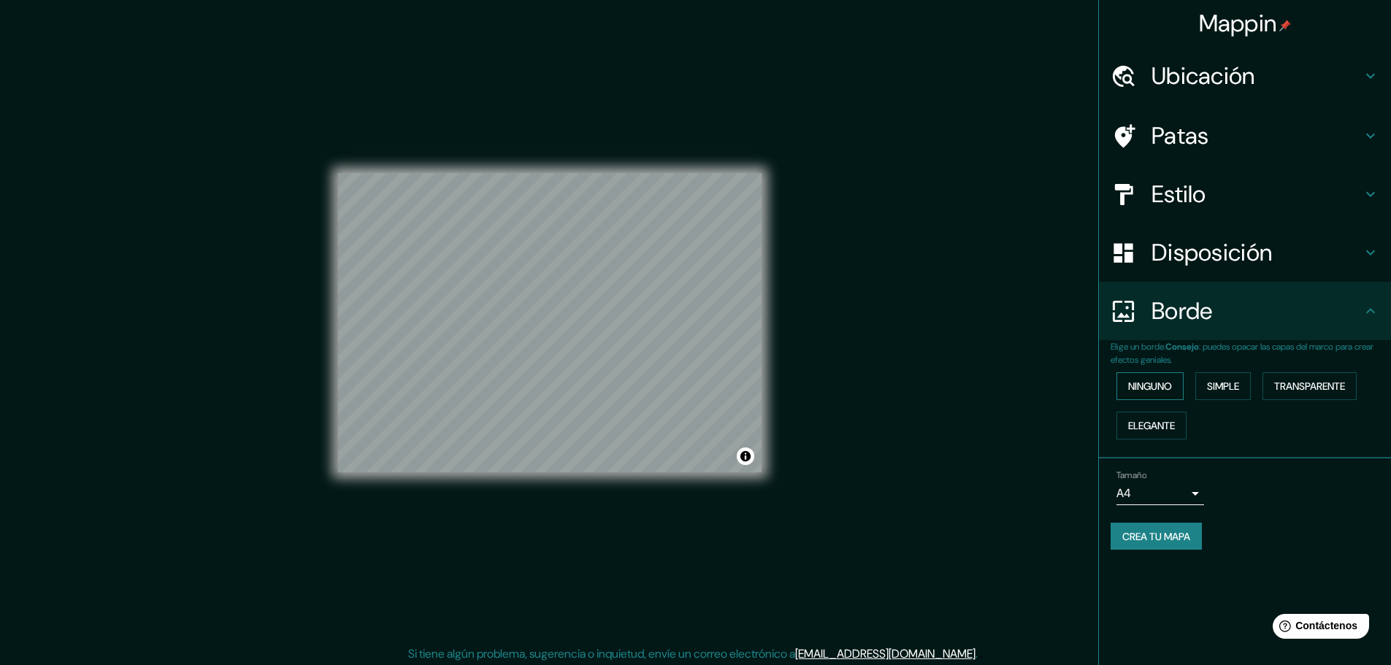
click at [1158, 389] on font "Ninguno" at bounding box center [1151, 386] width 44 height 13
click at [1216, 386] on font "Simple" at bounding box center [1223, 386] width 32 height 13
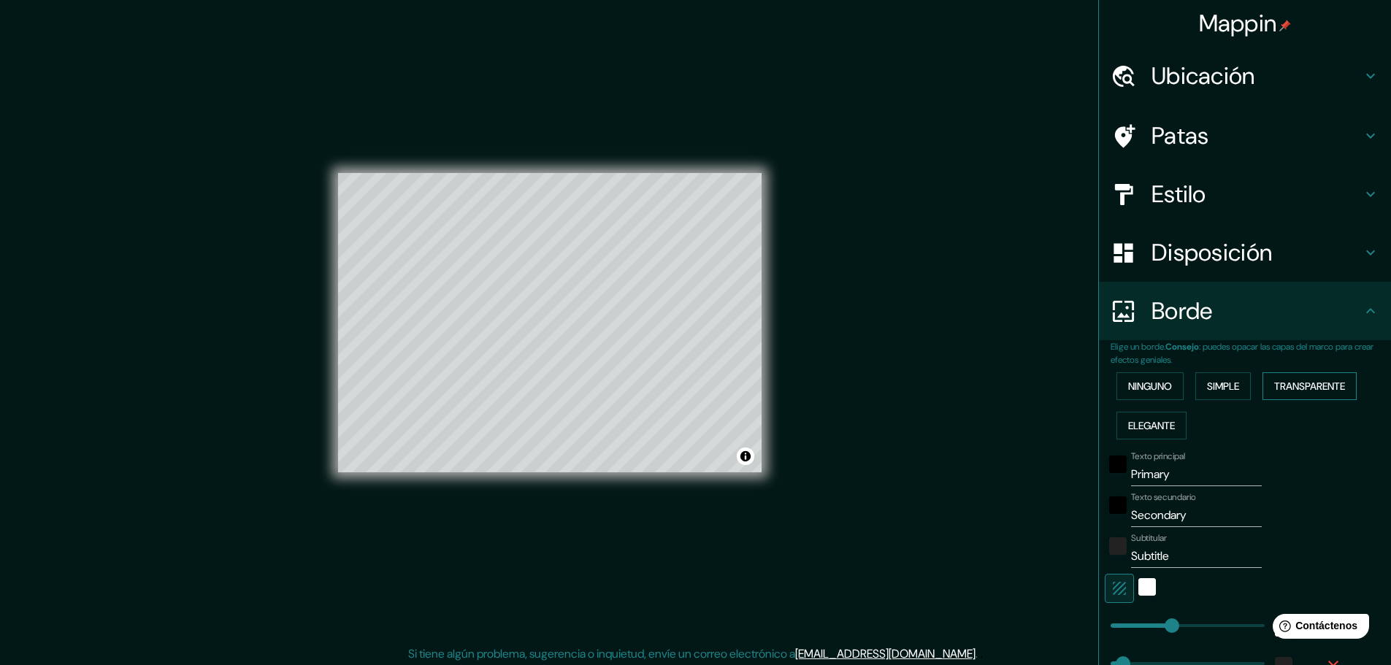
click at [1308, 383] on font "Transparente" at bounding box center [1310, 386] width 71 height 13
click at [1158, 429] on font "Elegante" at bounding box center [1152, 425] width 47 height 13
click at [1147, 389] on font "Ninguno" at bounding box center [1151, 386] width 44 height 13
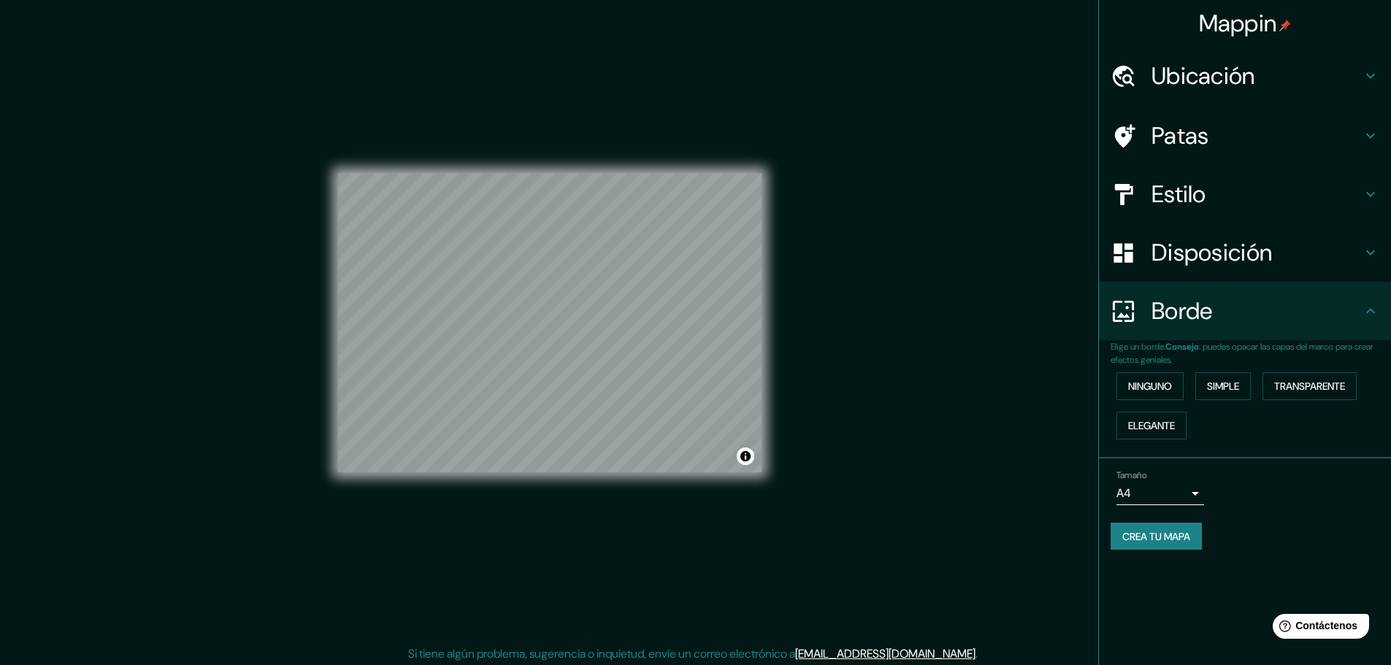
click at [1189, 539] on font "Crea tu mapa" at bounding box center [1157, 536] width 68 height 13
click at [1238, 505] on div "Tamaño A4 single" at bounding box center [1245, 488] width 269 height 47
